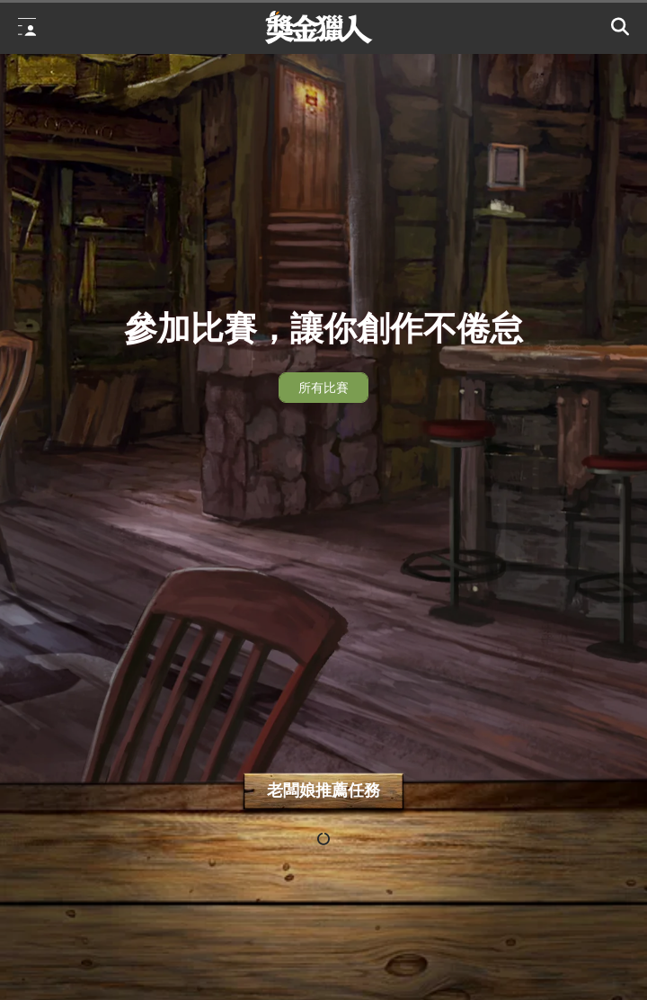
click at [31, 18] on div at bounding box center [27, 27] width 18 height 18
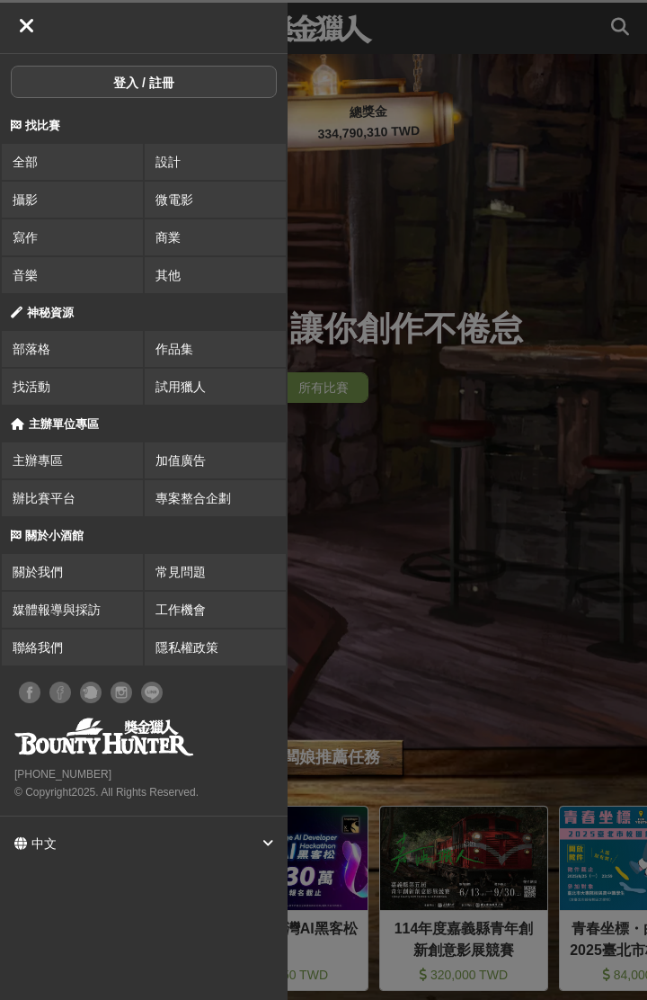
scroll to position [0, 180]
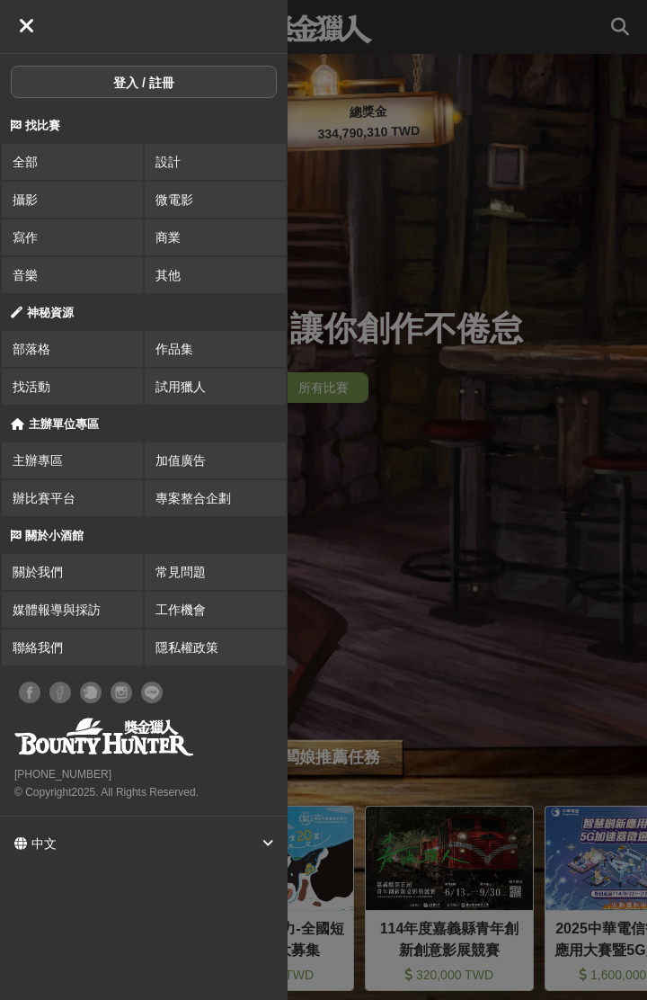
click at [80, 234] on link "寫作" at bounding box center [72, 237] width 141 height 36
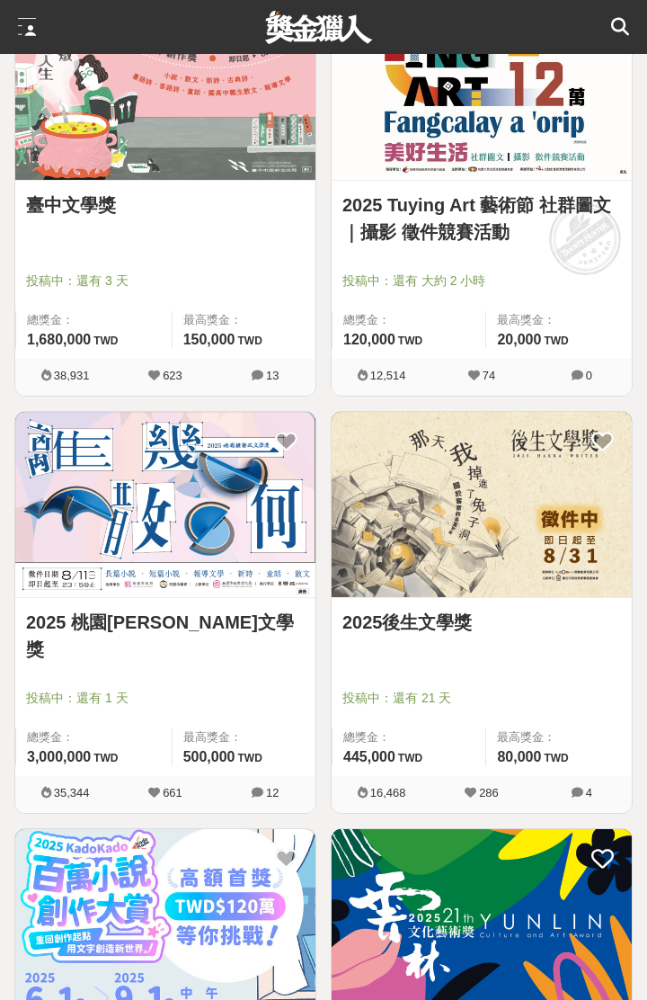
scroll to position [354, 0]
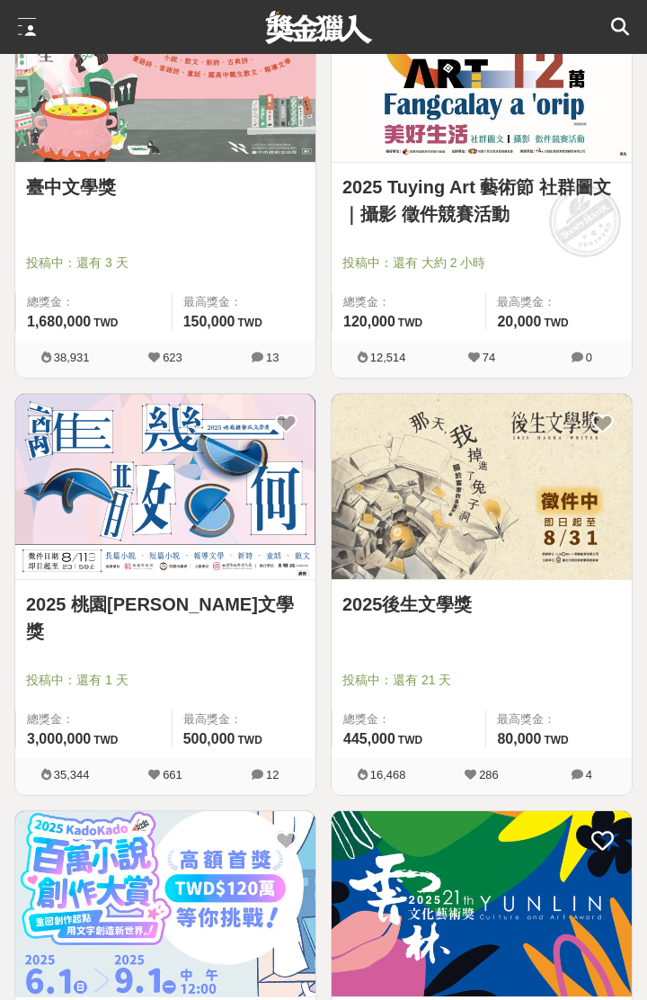
click at [516, 470] on img at bounding box center [482, 486] width 300 height 185
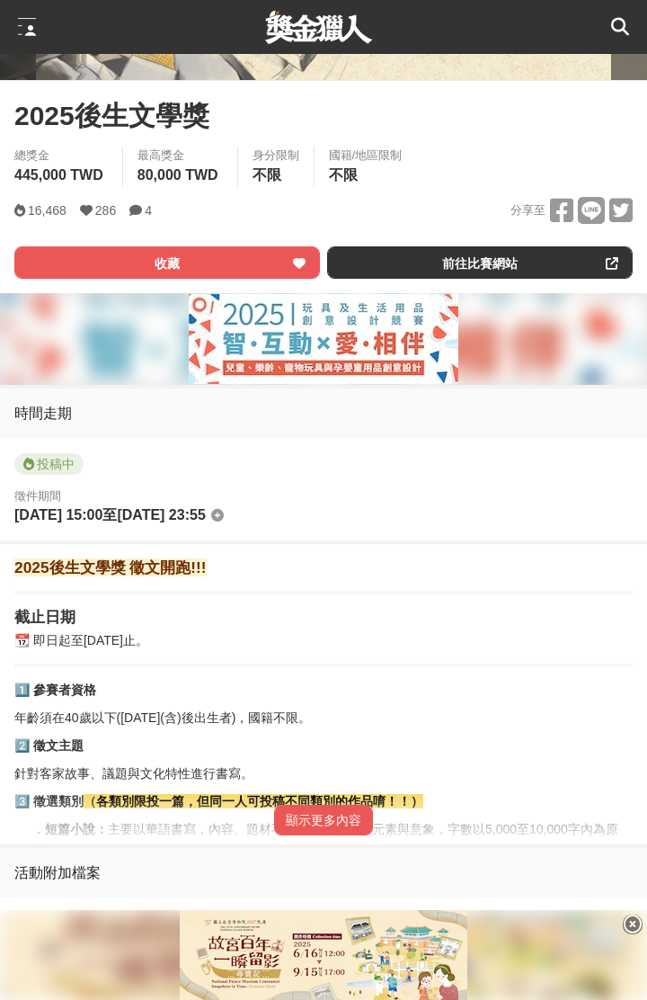
scroll to position [619, 0]
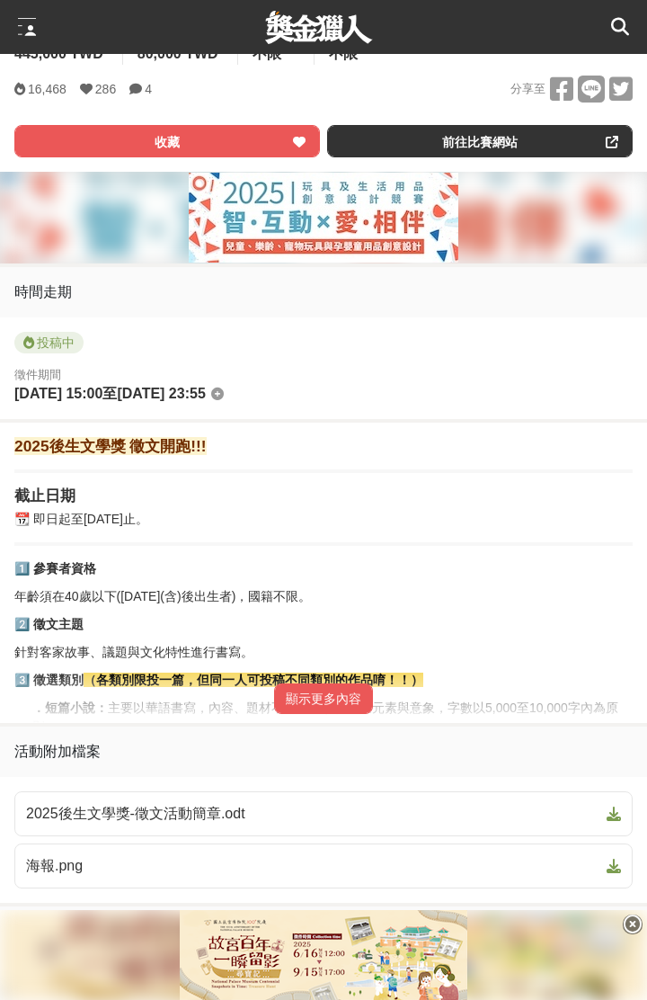
click at [325, 710] on button "顯示更多內容" at bounding box center [323, 698] width 99 height 31
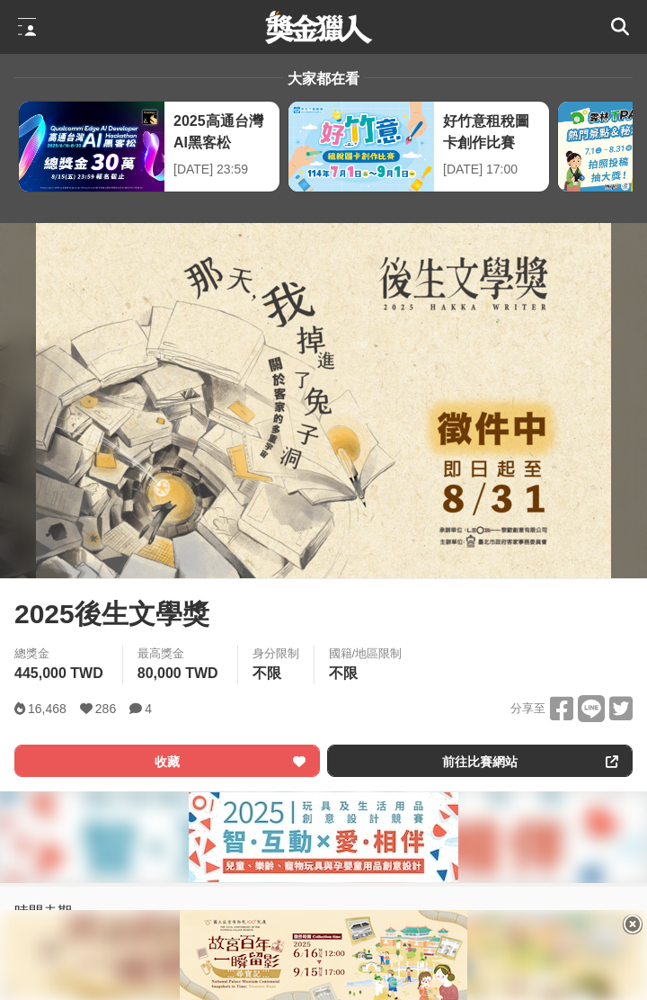
scroll to position [0, 0]
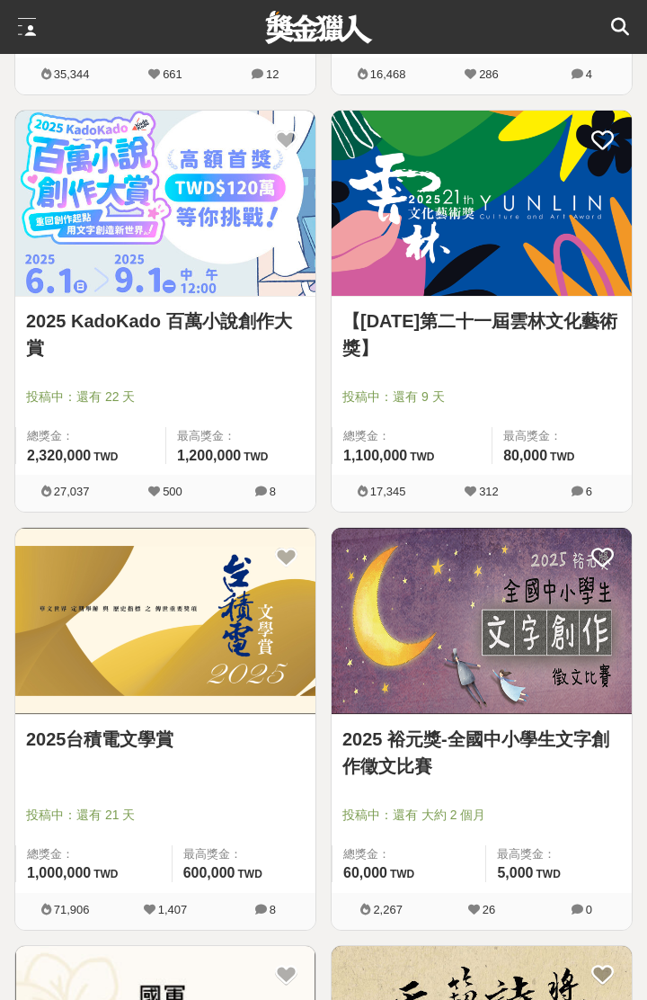
scroll to position [1059, 0]
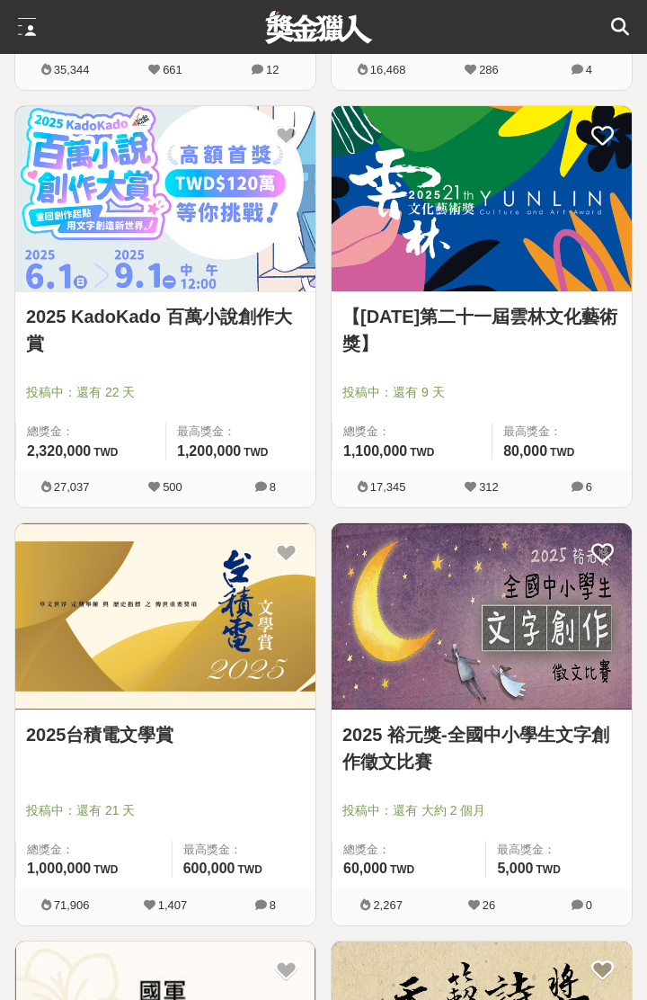
click at [530, 572] on img at bounding box center [482, 615] width 300 height 185
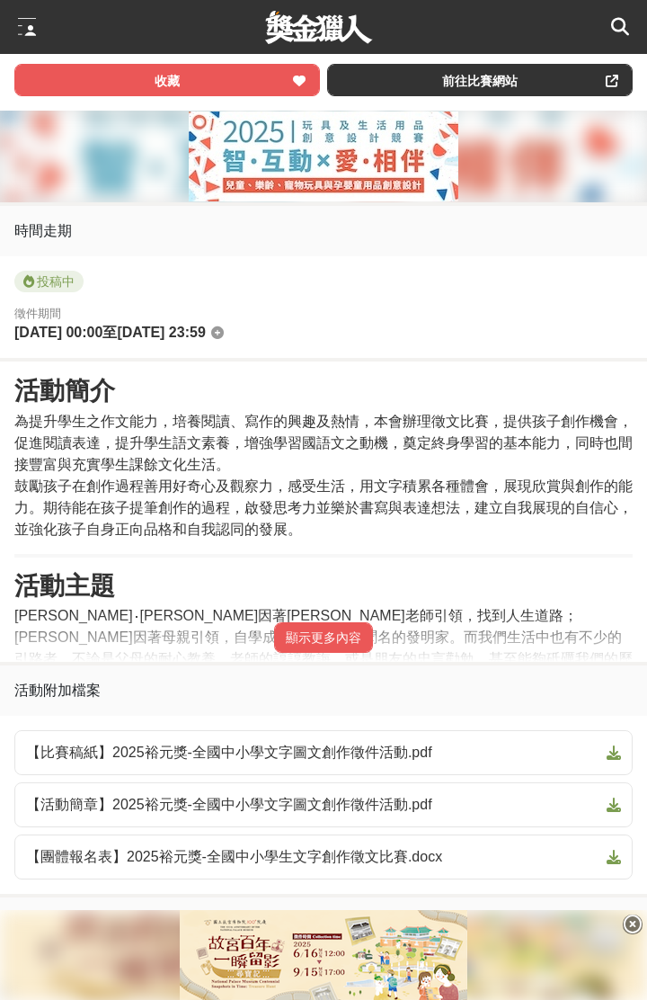
scroll to position [681, 0]
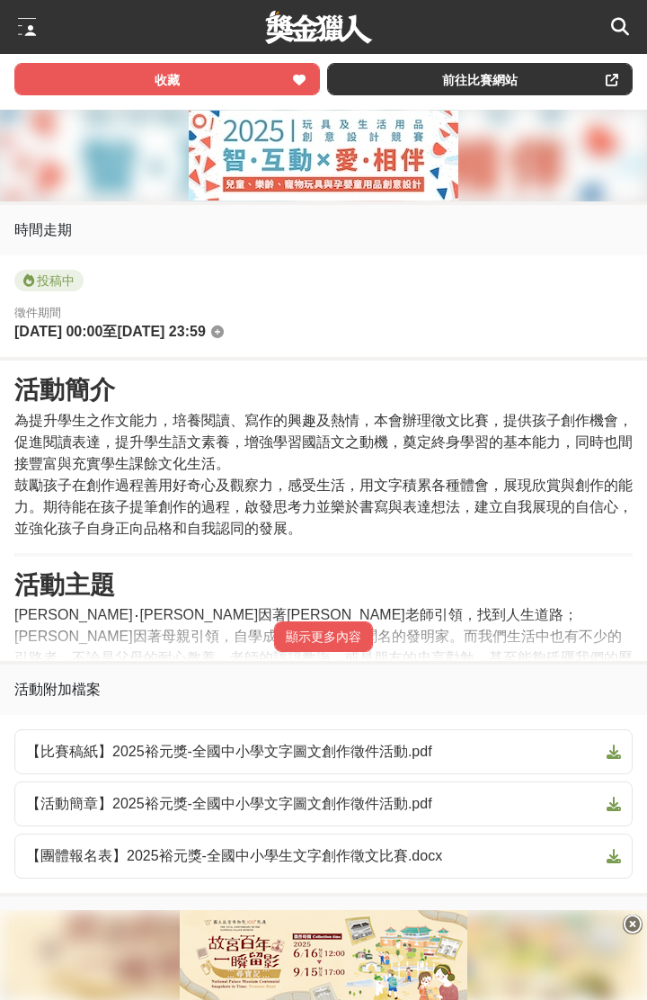
click at [336, 630] on button "顯示更多內容" at bounding box center [323, 636] width 99 height 31
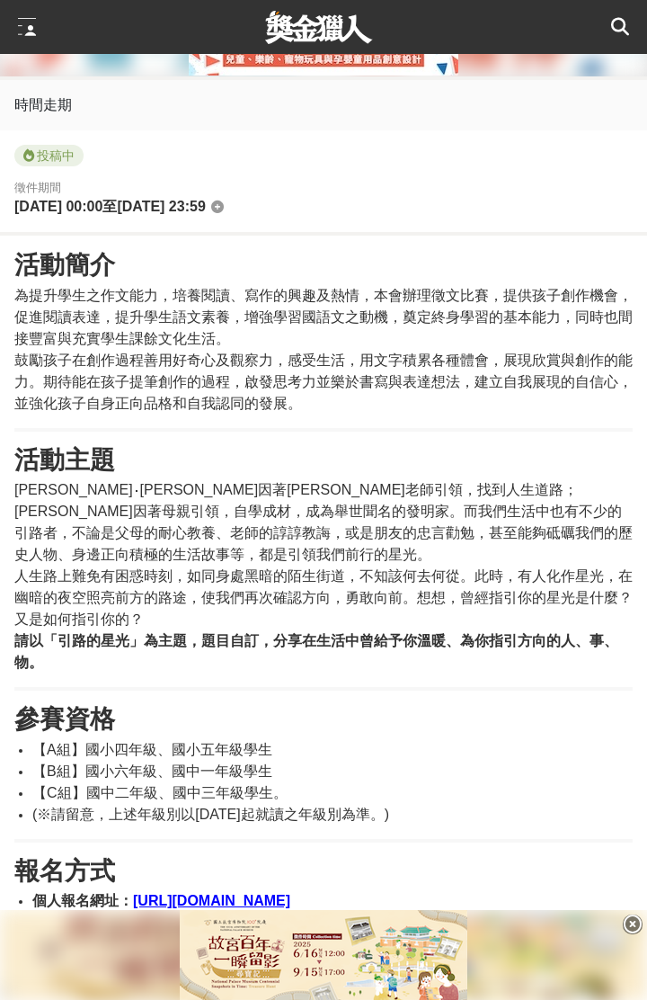
scroll to position [807, 0]
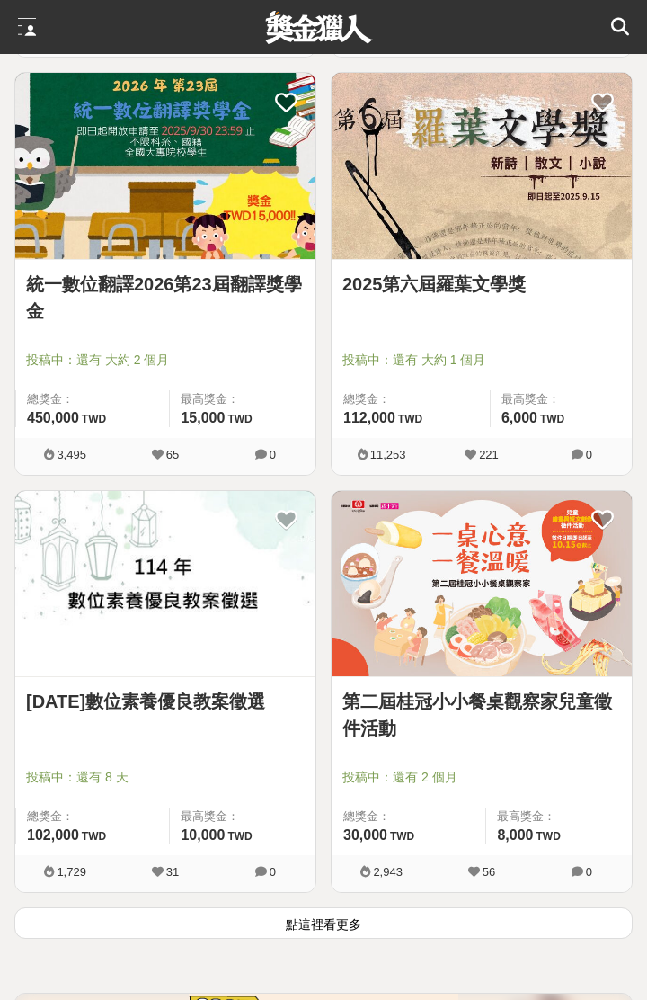
scroll to position [4431, 0]
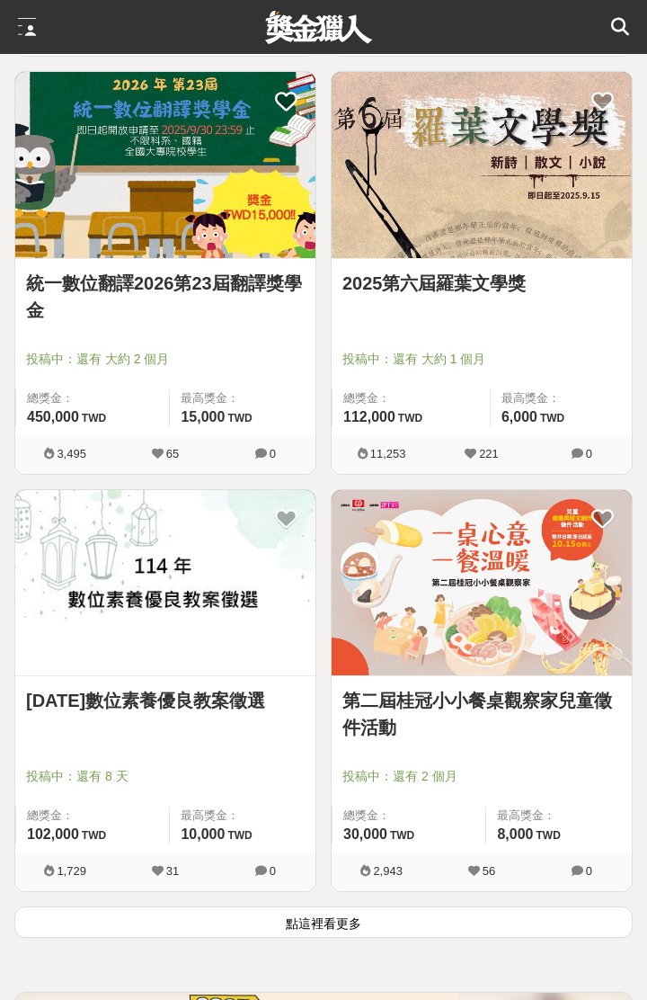
click at [498, 318] on div "2025第六屆羅葉文學獎 投稿中：還有 大約 1 個月 總獎金： 112,000 112,000 TWD 最高獎金： 6,000 TWD" at bounding box center [482, 348] width 300 height 178
click at [508, 288] on link "2025第六屆羅葉文學獎" at bounding box center [482, 283] width 279 height 27
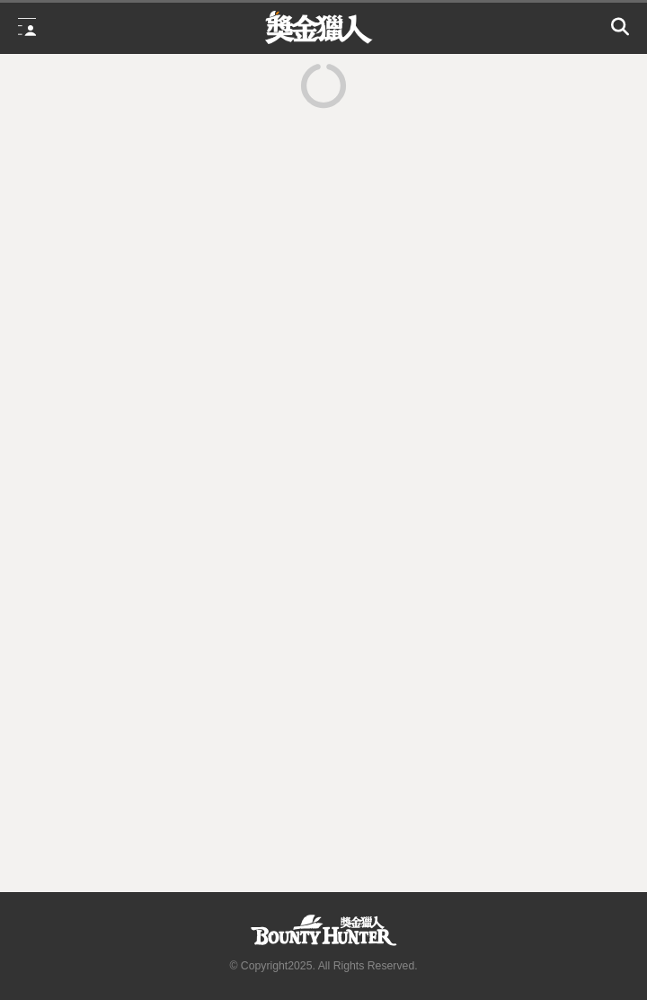
click at [523, 271] on div at bounding box center [323, 473] width 647 height 838
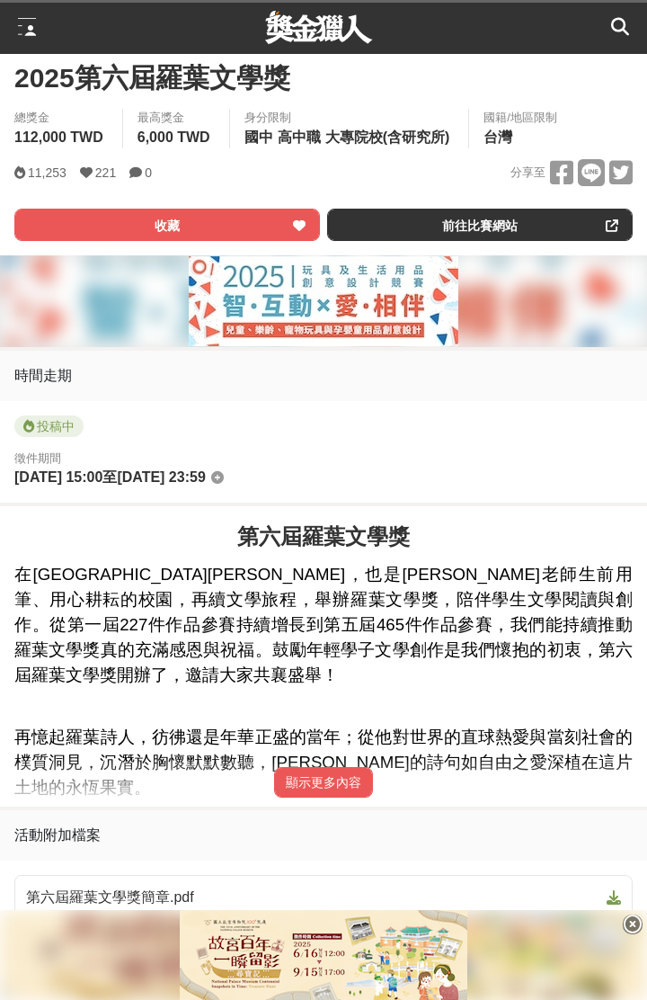
scroll to position [539, 0]
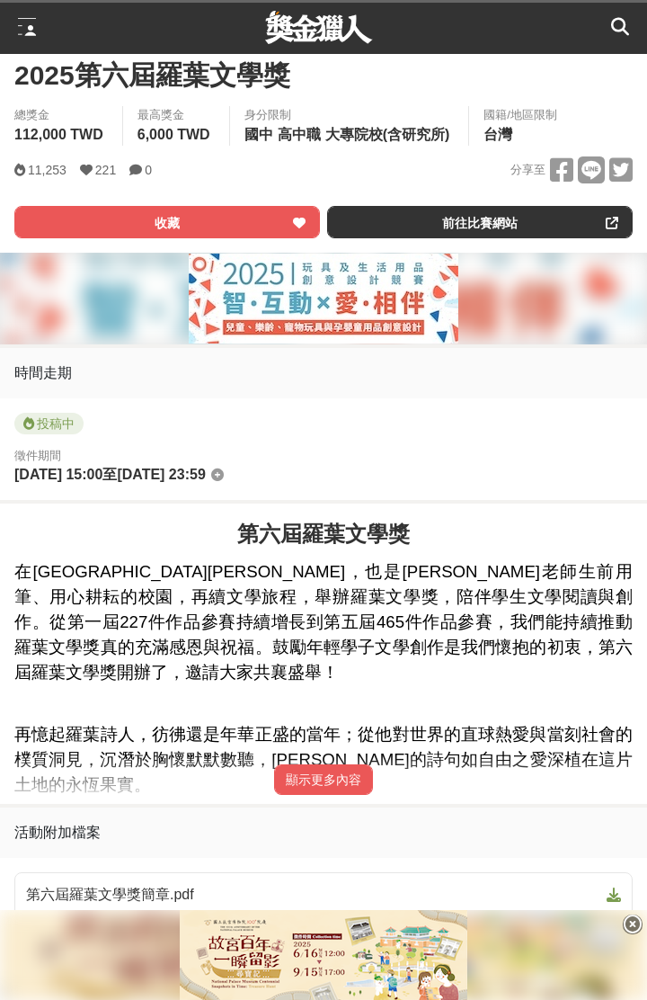
click at [332, 798] on div "顯示更多內容" at bounding box center [323, 779] width 647 height 49
click at [338, 777] on button "顯示更多內容" at bounding box center [323, 779] width 99 height 31
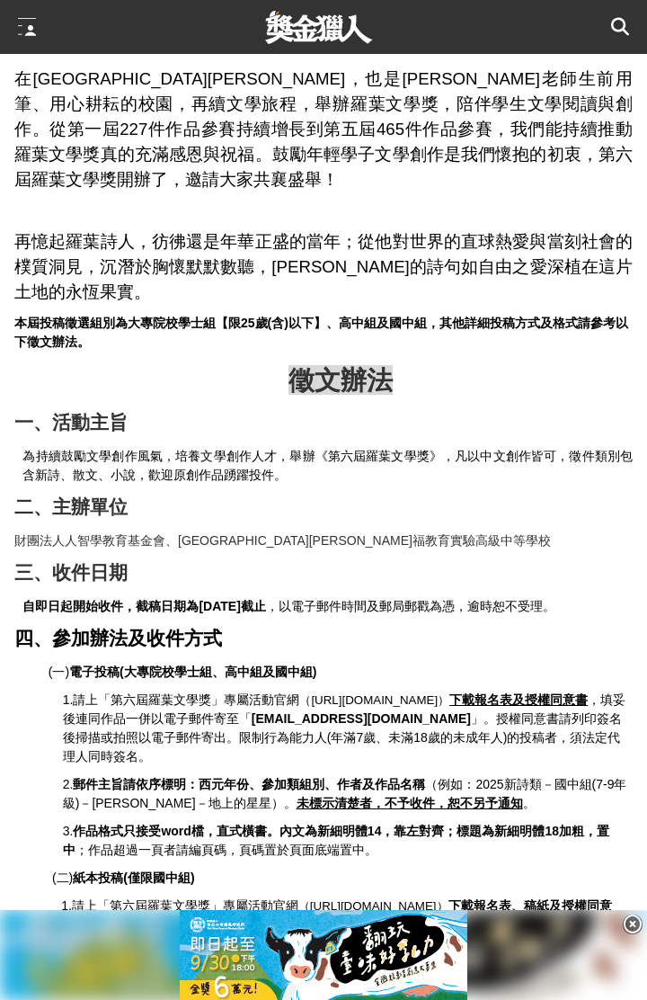
scroll to position [1030, 0]
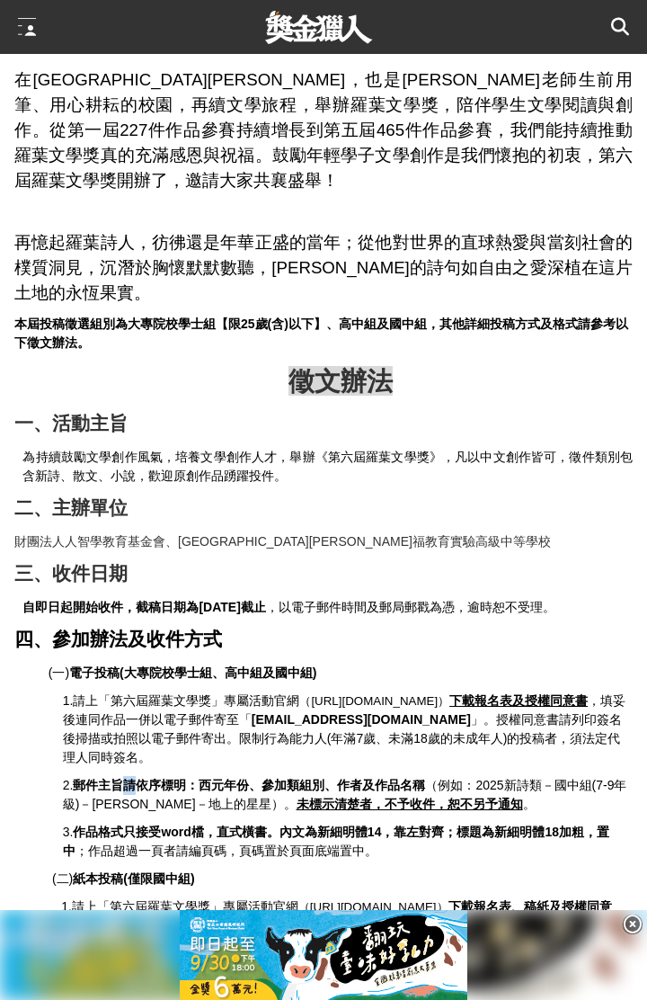
click at [206, 600] on strong "自即日起開始收件，截稿日期為[DATE]截止" at bounding box center [143, 607] width 243 height 14
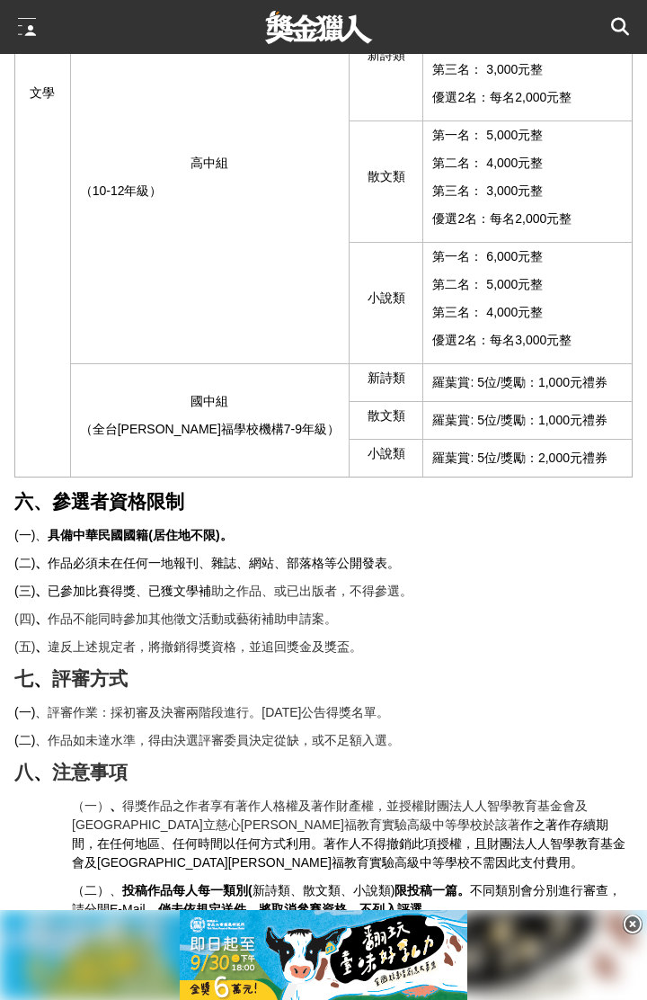
scroll to position [2744, 0]
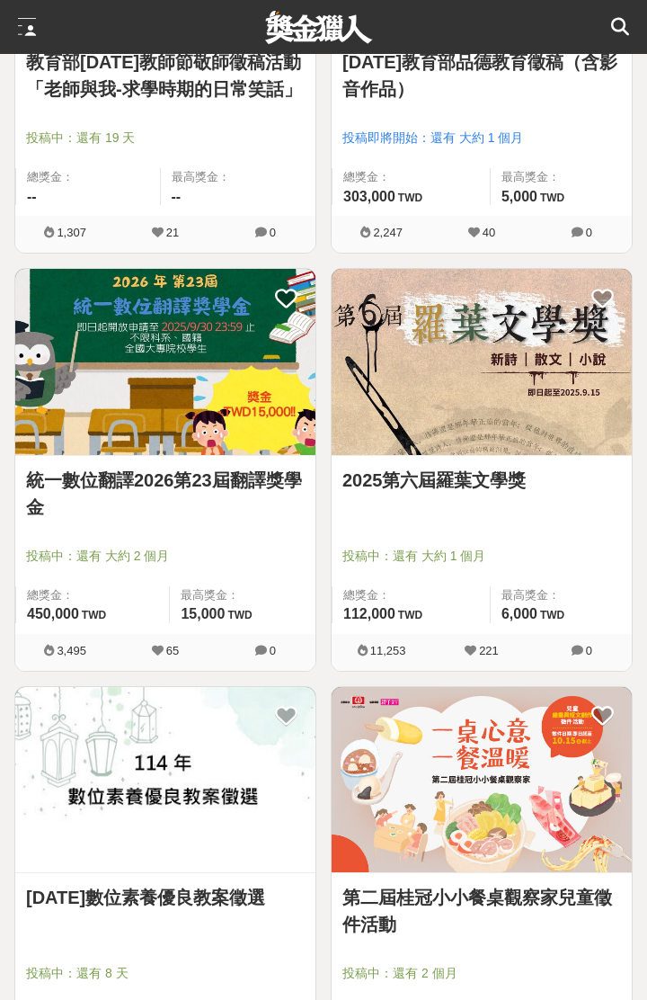
scroll to position [4432, 0]
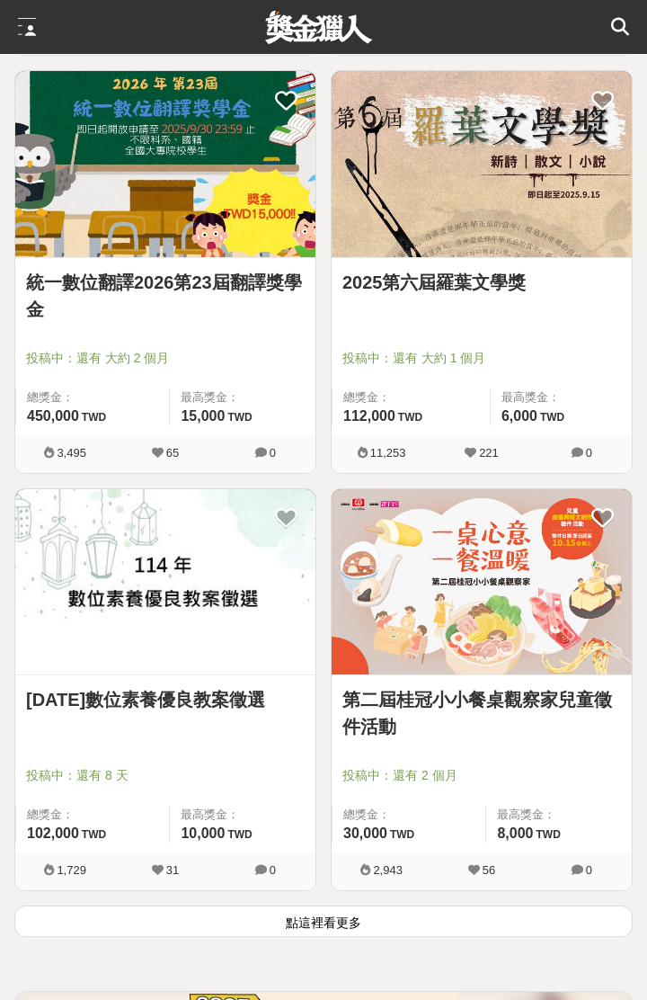
click at [393, 907] on button "點這裡看更多" at bounding box center [323, 920] width 619 height 31
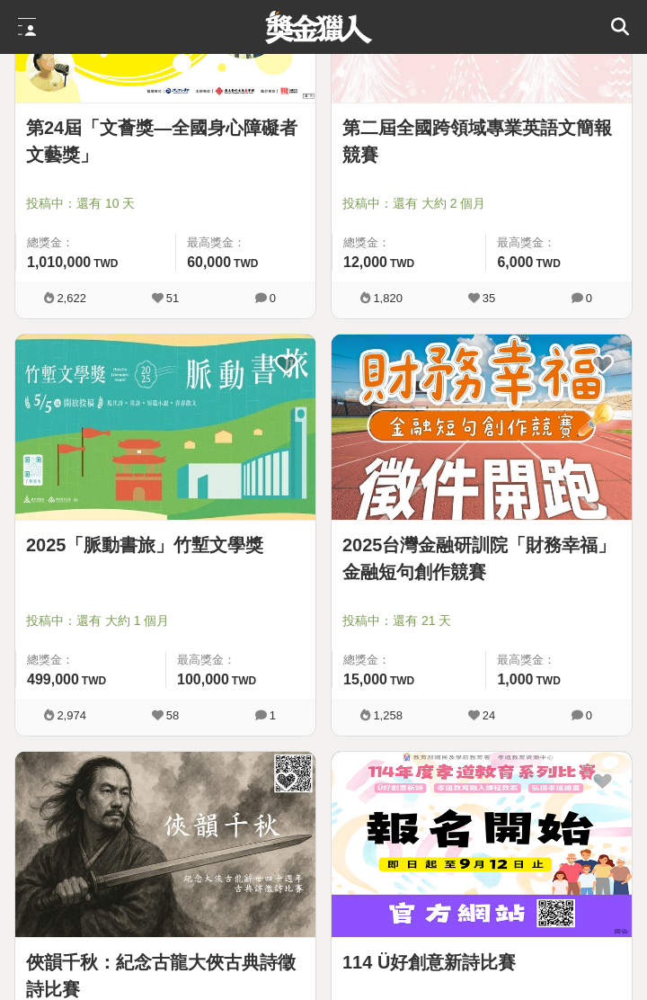
scroll to position [6351, 0]
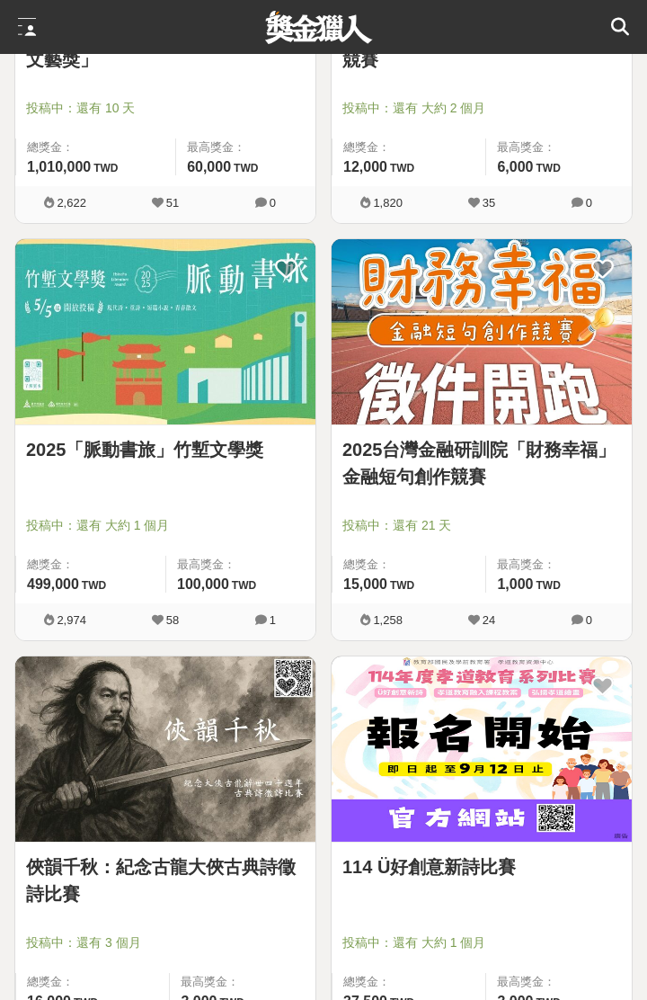
click at [491, 640] on div "2025台灣金融研訓院「財務幸福」金融短句創作競賽 投稿中：還有 21 天 總獎金： 15,000 15,000 TWD 最高獎金： 1,000 TWD 1,…" at bounding box center [482, 446] width 316 height 417
click at [509, 613] on span "24" at bounding box center [482, 619] width 100 height 19
